Goal: Task Accomplishment & Management: Manage account settings

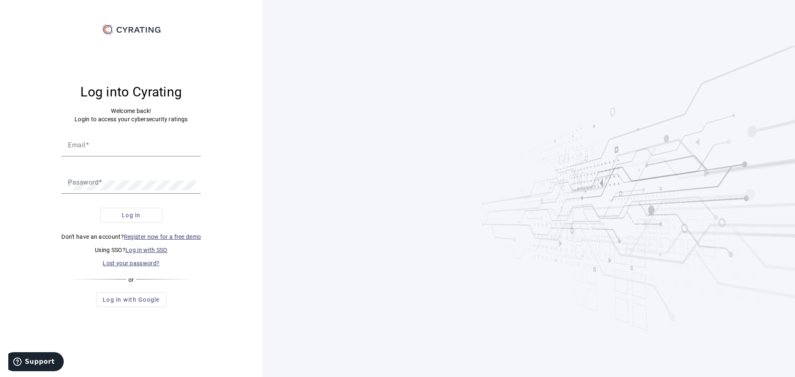
click at [247, 140] on div "Log into Cyrating Welcome back! Login to access your cybersecurity ratings Emai…" at bounding box center [131, 195] width 243 height 318
click at [119, 150] on input "Email" at bounding box center [131, 148] width 126 height 10
click at [118, 147] on input "Email" at bounding box center [131, 148] width 126 height 10
type input "[PERSON_NAME][EMAIL_ADDRESS][PERSON_NAME][DOMAIN_NAME]"
click at [100, 208] on button "Log in" at bounding box center [131, 215] width 62 height 15
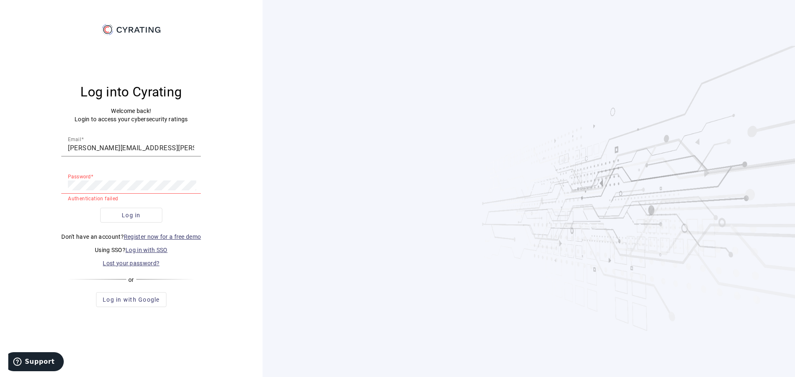
click at [150, 251] on link "Log in with SSO" at bounding box center [147, 250] width 42 height 7
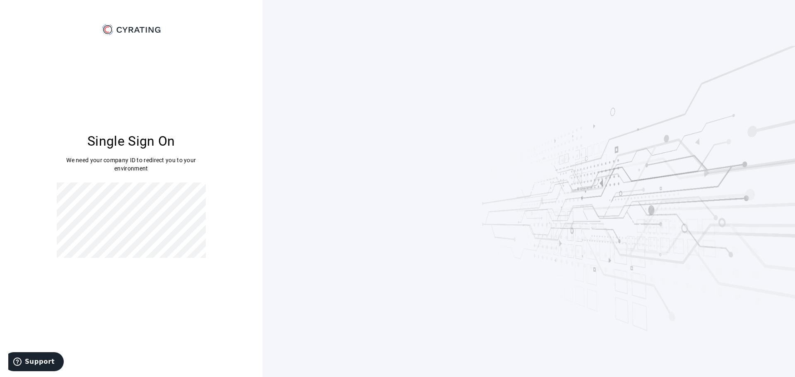
click at [257, 140] on div "Single Sign On We need your company ID to redirect you to your environment" at bounding box center [131, 188] width 263 height 377
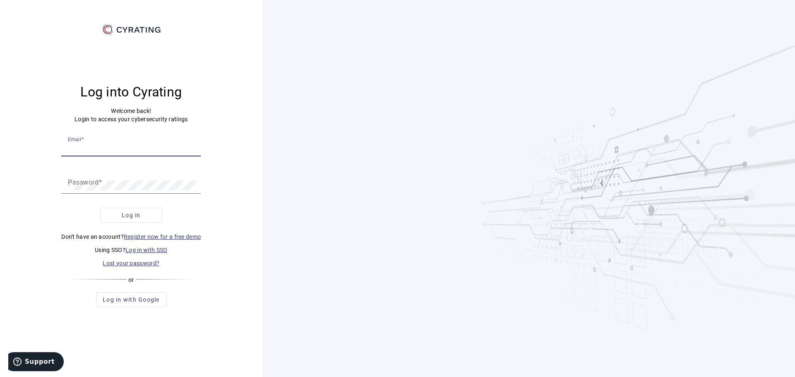
click at [116, 146] on input "Email" at bounding box center [131, 148] width 126 height 10
click at [88, 150] on input "Email" at bounding box center [131, 148] width 126 height 10
paste input "[PERSON_NAME][EMAIL_ADDRESS][DOMAIN_NAME]"
type input "[PERSON_NAME][EMAIL_ADDRESS][DOMAIN_NAME]"
click at [119, 190] on div "Password" at bounding box center [131, 182] width 126 height 23
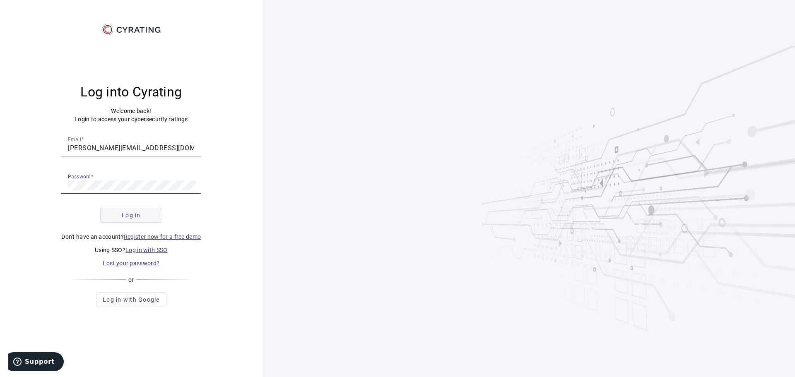
click at [124, 210] on span "submit" at bounding box center [131, 215] width 61 height 20
click at [222, 205] on div "Log into Cyrating Welcome back! Login to access your cybersecurity ratings Emai…" at bounding box center [131, 195] width 243 height 318
click at [221, 263] on div "Log into Cyrating Welcome back! Login to access your cybersecurity ratings Emai…" at bounding box center [131, 195] width 243 height 318
click at [143, 253] on link "Log in with SSO" at bounding box center [147, 250] width 42 height 7
